Goal: Transaction & Acquisition: Purchase product/service

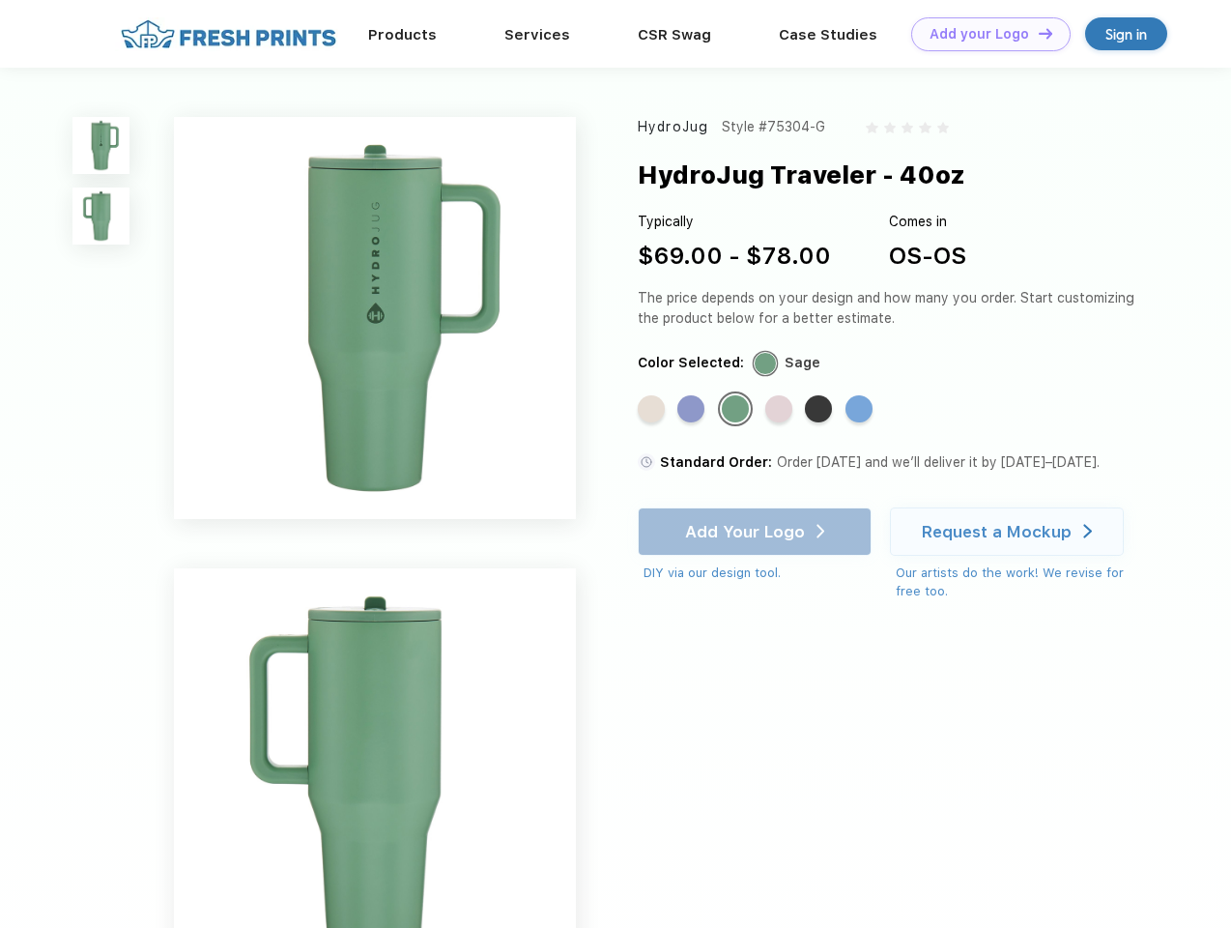
click at [984, 34] on link "Add your Logo Design Tool" at bounding box center [991, 34] width 159 height 34
click at [0, 0] on div "Design Tool" at bounding box center [0, 0] width 0 height 0
click at [1037, 33] on link "Add your Logo Design Tool" at bounding box center [991, 34] width 159 height 34
click at [101, 145] on img at bounding box center [100, 145] width 57 height 57
click at [101, 217] on img at bounding box center [100, 216] width 57 height 57
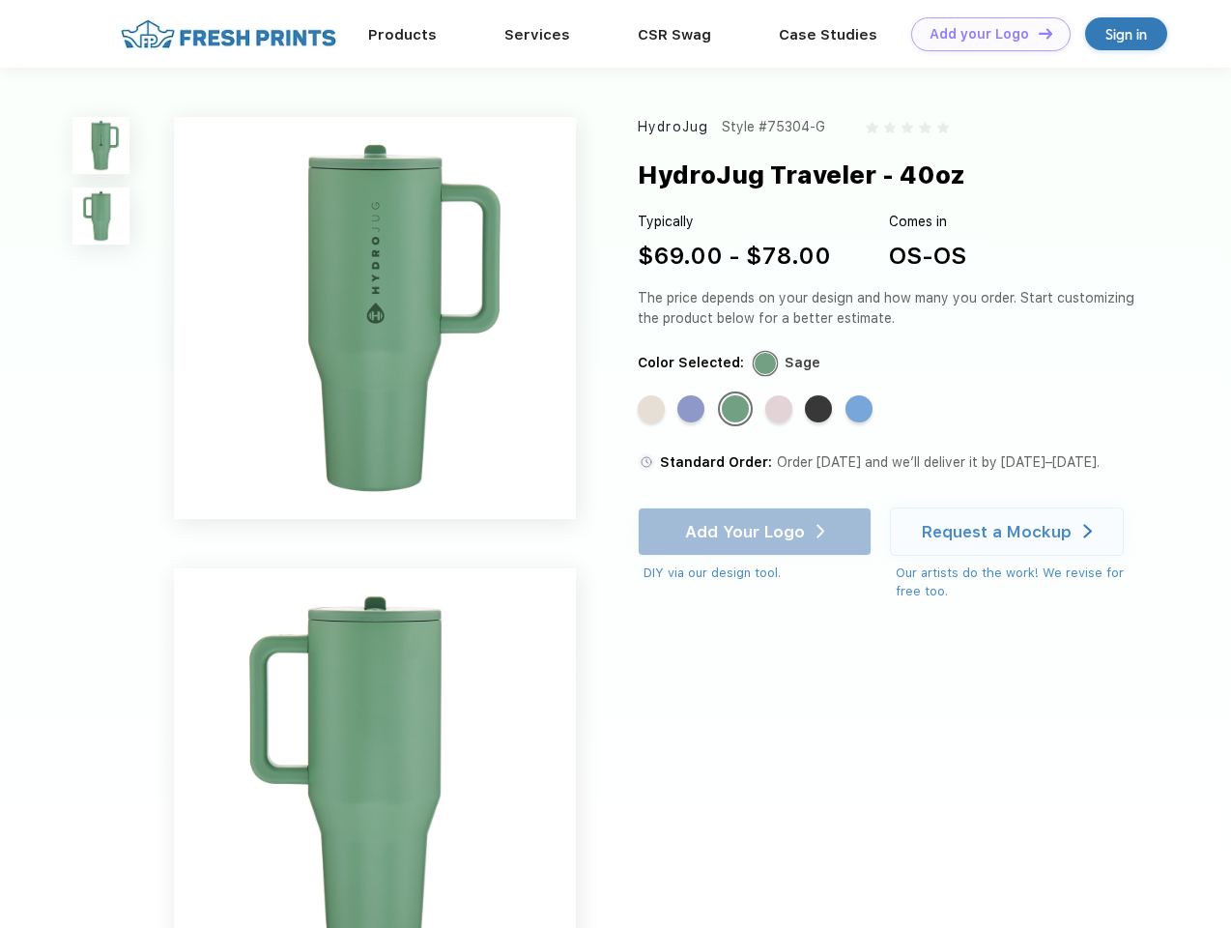
click at [653, 410] on div "Standard Color" at bounding box center [651, 408] width 27 height 27
click at [693, 410] on div "Standard Color" at bounding box center [691, 408] width 27 height 27
click at [738, 410] on div "Standard Color" at bounding box center [735, 408] width 27 height 27
click at [781, 410] on div "Standard Color" at bounding box center [779, 408] width 27 height 27
click at [821, 410] on div "Standard Color" at bounding box center [818, 408] width 27 height 27
